Goal: Information Seeking & Learning: Find specific fact

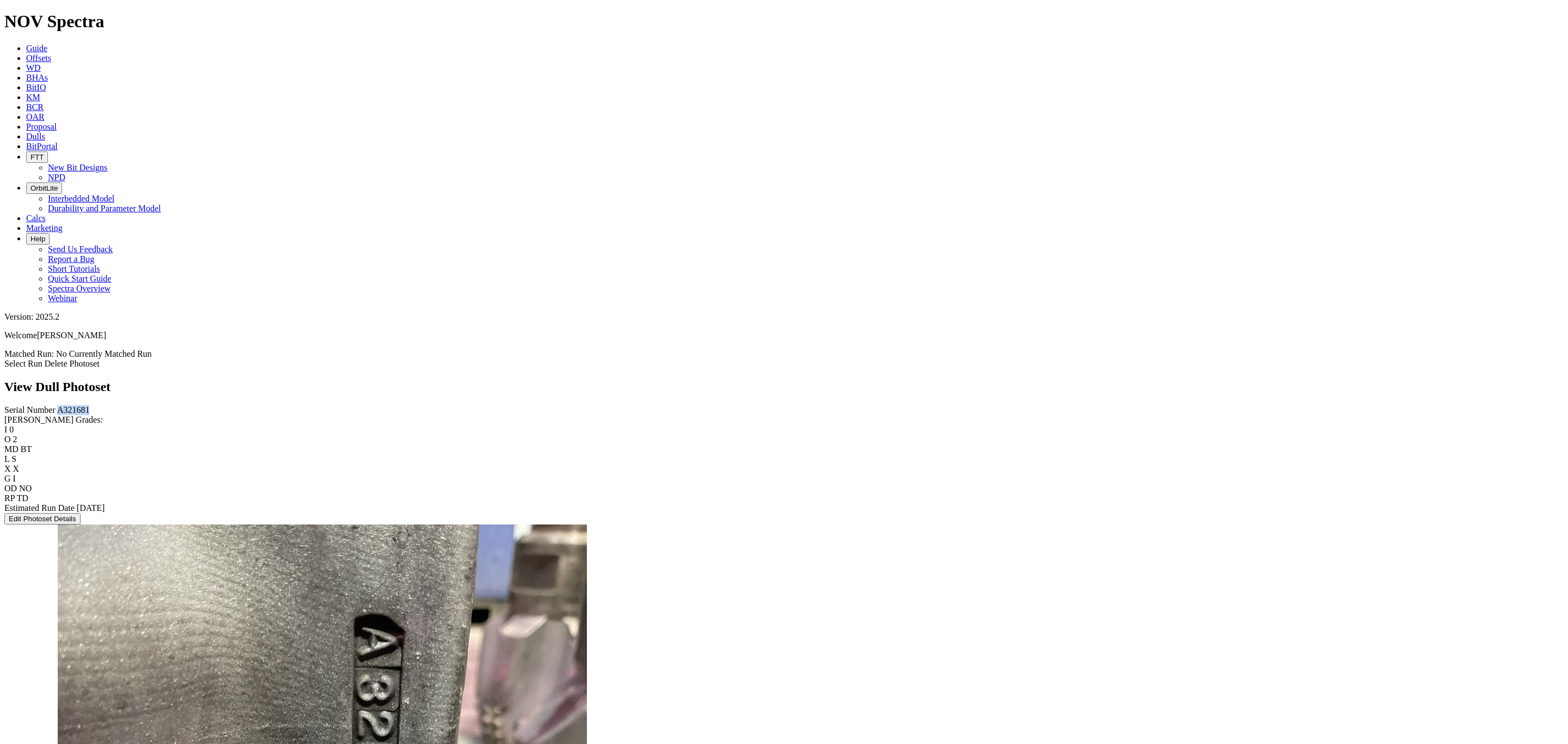
drag, startPoint x: 0, startPoint y: 0, endPoint x: 301, endPoint y: 147, distance: 335.0
click at [51, 53] on link "Offsets" at bounding box center [38, 58] width 25 height 9
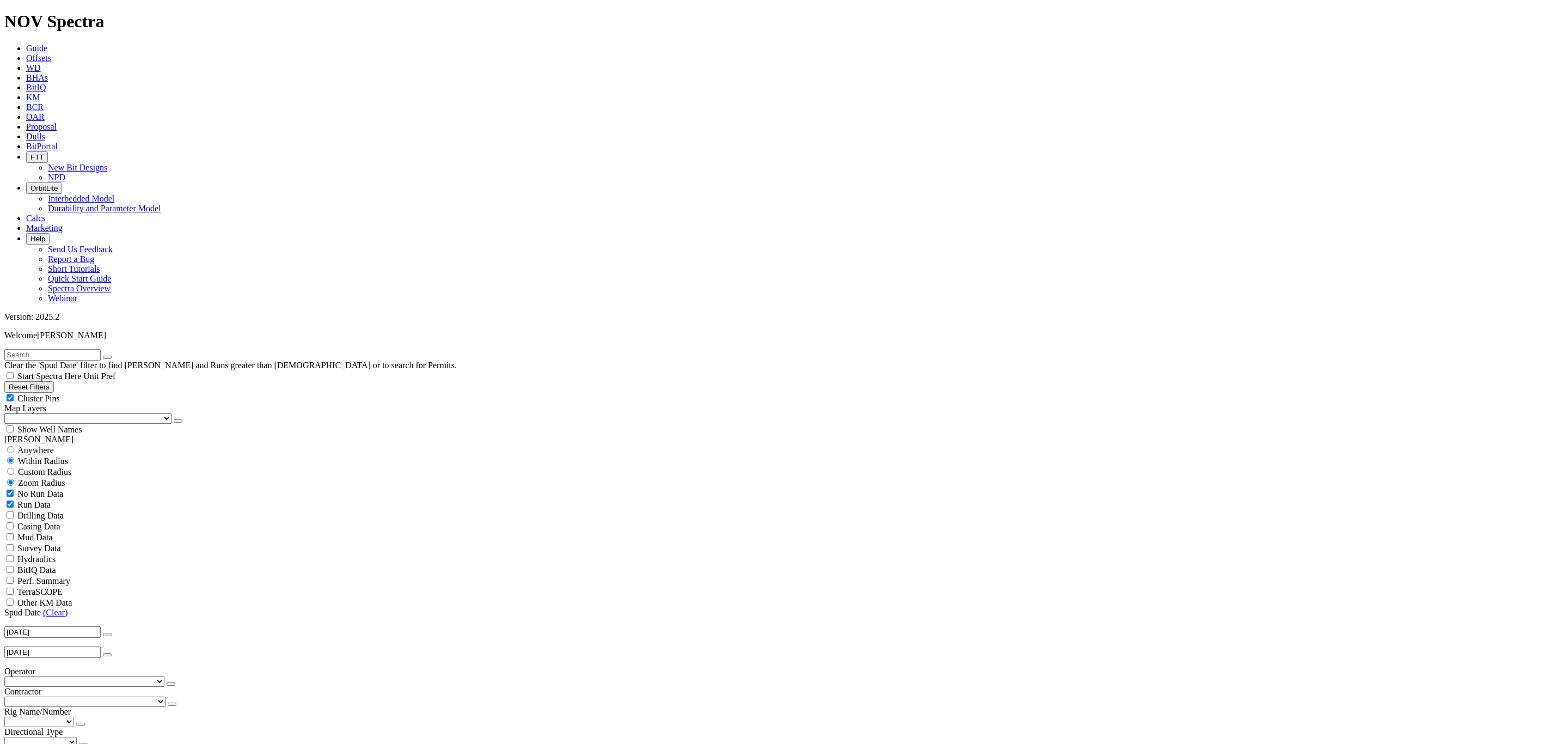
click at [60, 349] on input "text" at bounding box center [52, 355] width 97 height 11
type input "TX36927"
